Goal: Transaction & Acquisition: Purchase product/service

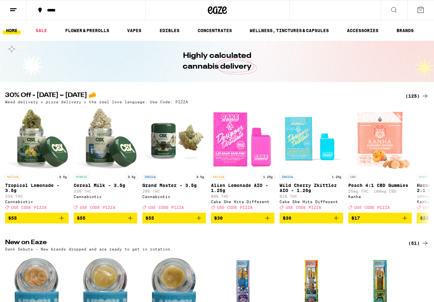
click at [418, 97] on div "(125)" at bounding box center [418, 96] width 24 height 8
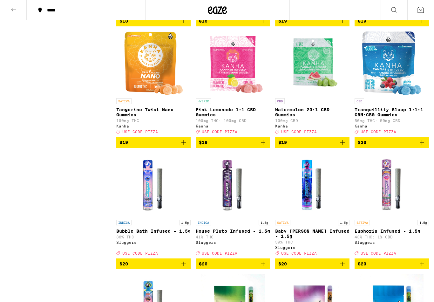
scroll to position [1377, 0]
